Goal: Transaction & Acquisition: Purchase product/service

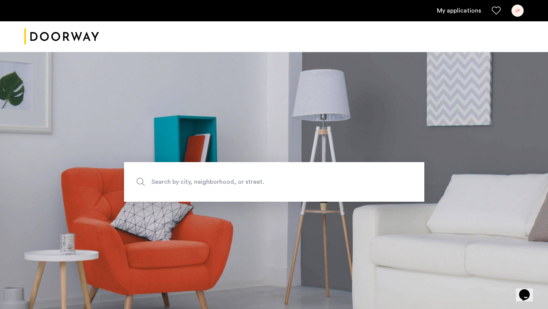
click at [452, 11] on link "My applications" at bounding box center [459, 10] width 44 height 9
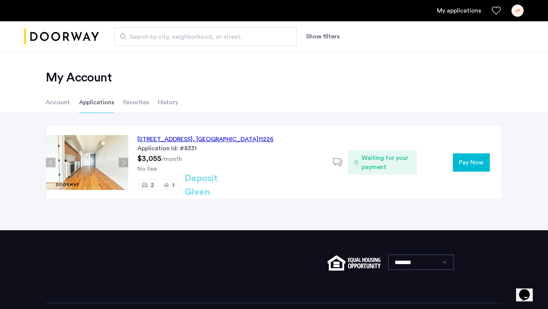
click at [469, 158] on button "Pay Now" at bounding box center [471, 162] width 37 height 18
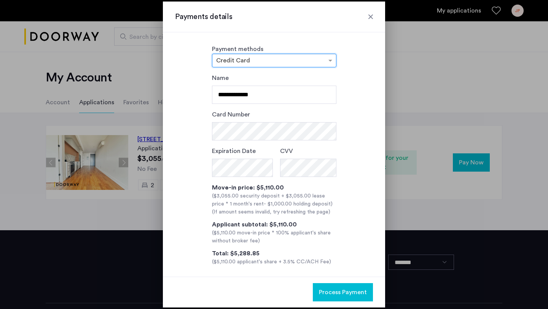
click at [290, 66] on div "× Credit Card" at bounding box center [274, 61] width 125 height 14
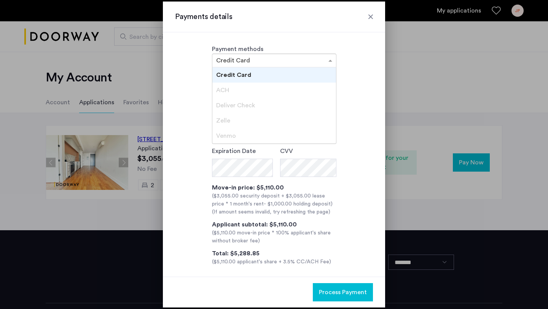
click at [283, 88] on div "ACH" at bounding box center [274, 90] width 124 height 15
click at [304, 60] on input "text" at bounding box center [266, 60] width 101 height 6
click at [329, 66] on div "× Credit Card" at bounding box center [274, 61] width 125 height 14
click at [329, 60] on span at bounding box center [332, 60] width 10 height 9
